Goal: Find specific page/section: Find specific page/section

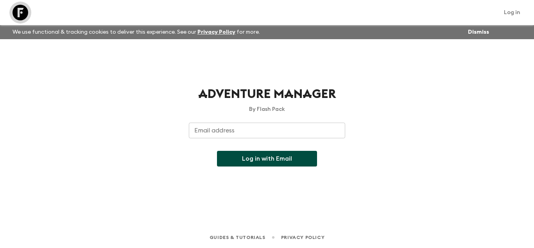
click at [25, 21] on link at bounding box center [20, 13] width 22 height 22
click at [29, 12] on link at bounding box center [20, 13] width 22 height 22
click at [17, 10] on icon at bounding box center [21, 13] width 16 height 16
click at [508, 16] on link "Log in" at bounding box center [512, 12] width 25 height 11
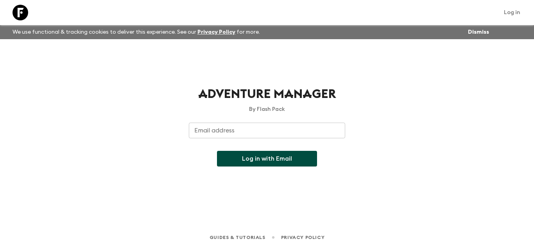
click at [267, 130] on input "Email address" at bounding box center [267, 130] width 156 height 16
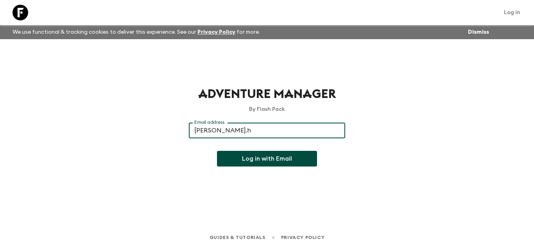
type input "[PERSON_NAME][EMAIL_ADDRESS][PERSON_NAME][DOMAIN_NAME]"
click at [284, 156] on button "Log in with Email" at bounding box center [267, 159] width 100 height 16
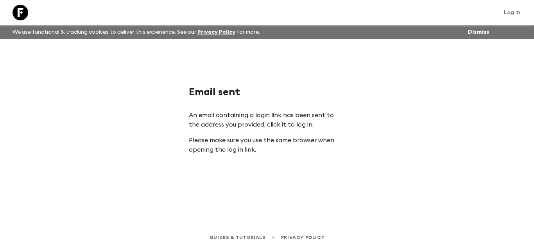
click at [507, 13] on link "Log in" at bounding box center [512, 12] width 25 height 11
click at [509, 11] on link "Log in" at bounding box center [512, 12] width 25 height 11
click at [507, 9] on link "Log in" at bounding box center [512, 12] width 25 height 11
click at [507, 7] on link "Log in" at bounding box center [512, 12] width 25 height 11
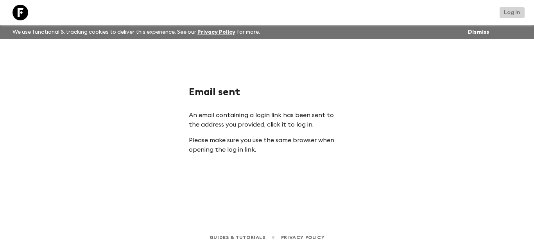
click at [507, 8] on link "Log in" at bounding box center [512, 12] width 25 height 11
click at [507, 7] on link "Log in" at bounding box center [512, 12] width 25 height 11
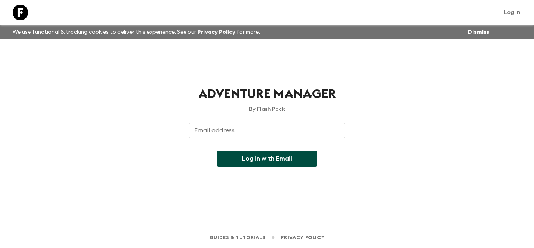
click at [510, 11] on link "Log in" at bounding box center [512, 12] width 25 height 11
click at [509, 11] on link "Log in" at bounding box center [512, 12] width 25 height 11
click at [507, 9] on link "Log in" at bounding box center [512, 12] width 25 height 11
click at [266, 130] on input "Email address" at bounding box center [267, 130] width 156 height 16
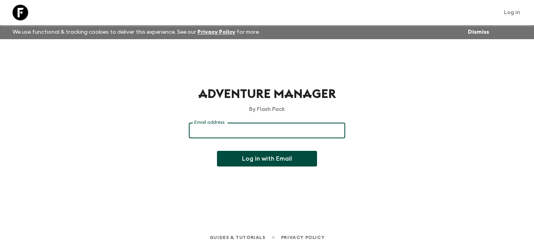
type input "jorge.herrera@viaventure.com"
drag, startPoint x: 293, startPoint y: 157, endPoint x: 313, endPoint y: 160, distance: 19.3
click at [294, 157] on button "Log in with Email" at bounding box center [267, 159] width 100 height 16
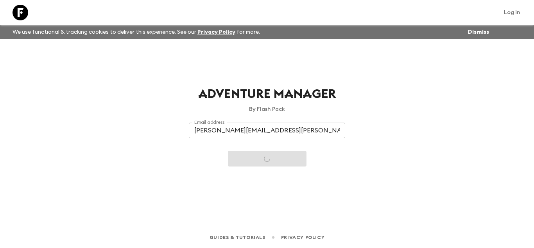
click at [23, 13] on icon at bounding box center [21, 13] width 16 height 16
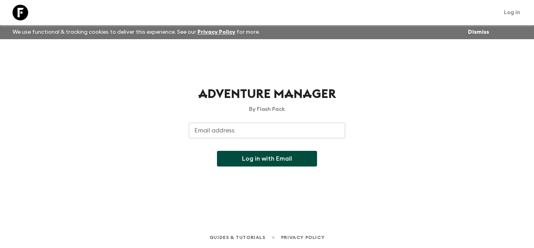
click at [17, 14] on icon at bounding box center [21, 13] width 16 height 16
click at [225, 122] on div "Adventure Manager By Flash Pack Email address Email address ​ Log in with Email" at bounding box center [267, 126] width 156 height 80
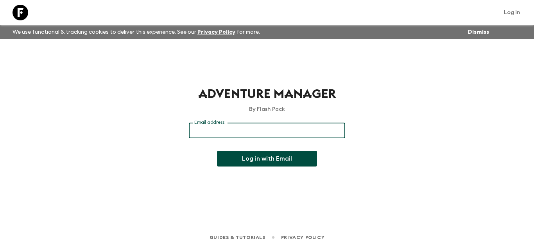
click at [225, 128] on div "Email address Email address ​" at bounding box center [267, 134] width 156 height 25
click at [238, 119] on div "Adventure Manager By Flash Pack Email address Email address ​ Log in with Email" at bounding box center [267, 126] width 156 height 80
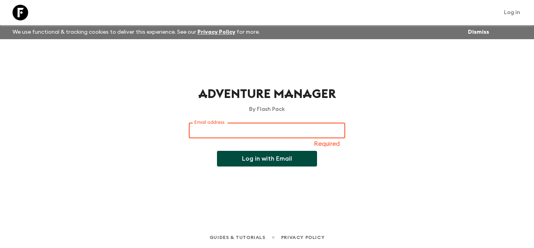
click at [232, 136] on input "Email address" at bounding box center [267, 130] width 156 height 16
type input "[PERSON_NAME][EMAIL_ADDRESS][PERSON_NAME][DOMAIN_NAME]"
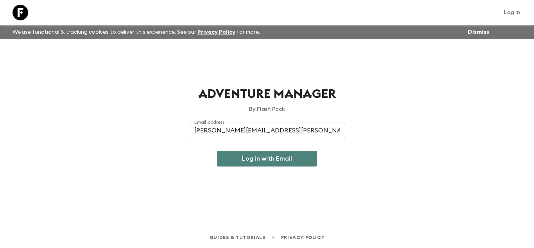
click at [250, 157] on button "Log in with Email" at bounding box center [267, 159] width 100 height 16
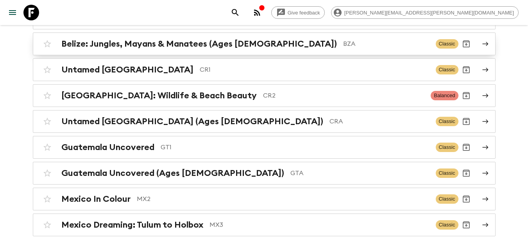
scroll to position [117, 0]
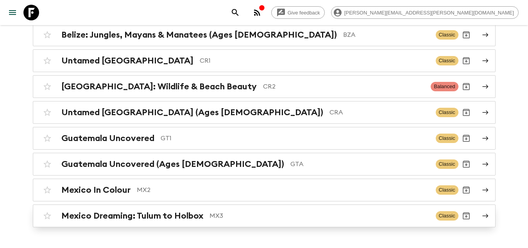
click at [208, 207] on link "Mexico Dreaming: Tulum to Holbox MX3 Classic" at bounding box center [264, 215] width 463 height 23
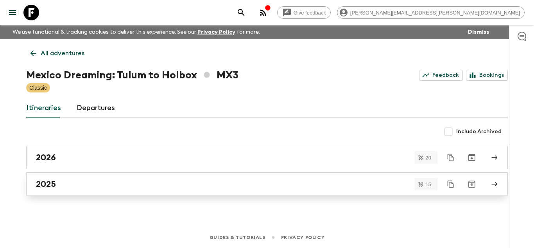
click at [76, 183] on div "2025" at bounding box center [259, 184] width 447 height 10
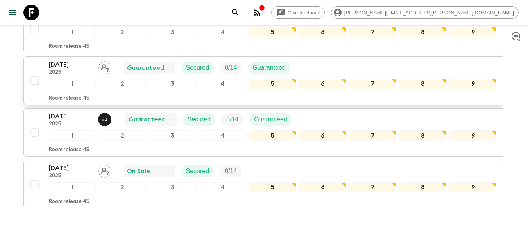
scroll to position [743, 0]
